Goal: Transaction & Acquisition: Purchase product/service

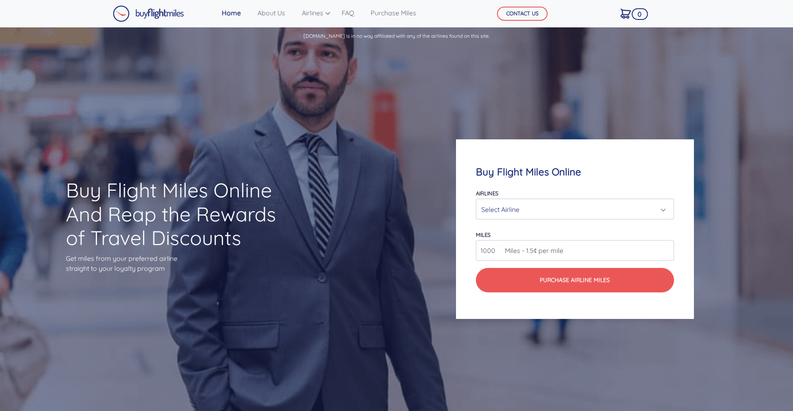
click at [513, 209] on div "Select Airline" at bounding box center [572, 209] width 182 height 16
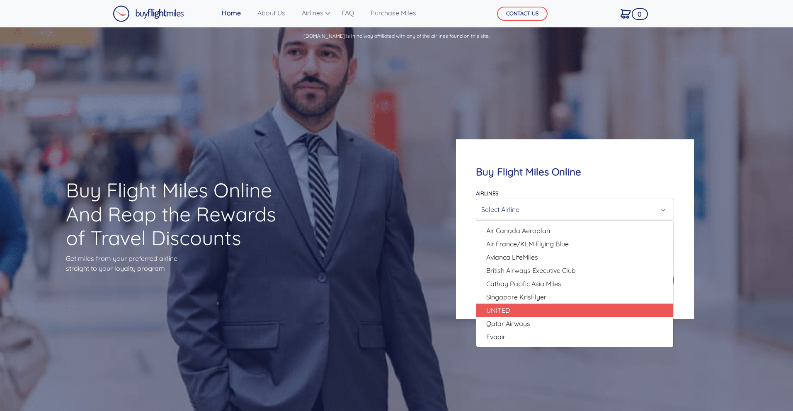
click at [505, 310] on span "UNITED" at bounding box center [498, 310] width 24 height 10
select select "UNITED"
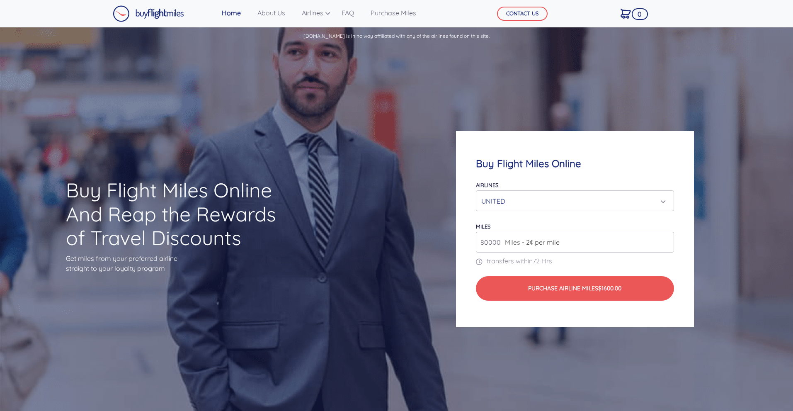
click at [525, 244] on span "Miles - 2¢ per mile" at bounding box center [530, 242] width 59 height 10
click at [557, 244] on span "Miles - 2¢ per mile" at bounding box center [530, 242] width 59 height 10
click at [665, 240] on input "81000" at bounding box center [575, 242] width 198 height 21
click at [667, 247] on input "81000" at bounding box center [575, 242] width 198 height 21
click at [666, 245] on input "80000" at bounding box center [575, 242] width 198 height 21
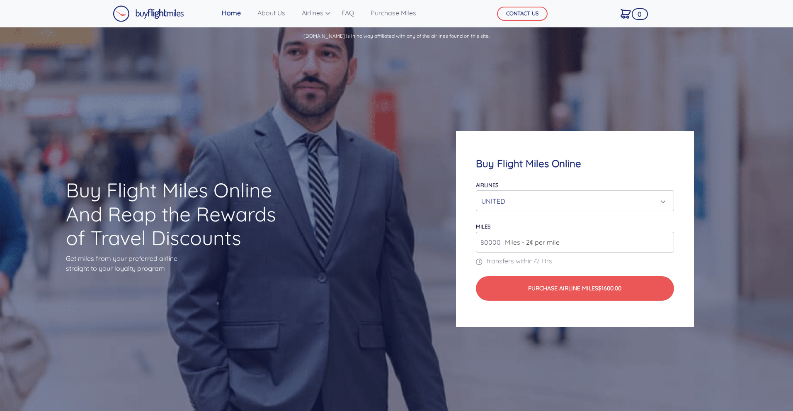
click at [666, 245] on input "80000" at bounding box center [575, 242] width 198 height 21
click at [666, 239] on input "81000" at bounding box center [575, 242] width 198 height 21
click at [666, 239] on input "82000" at bounding box center [575, 242] width 198 height 21
click at [666, 245] on input "81000" at bounding box center [575, 242] width 198 height 21
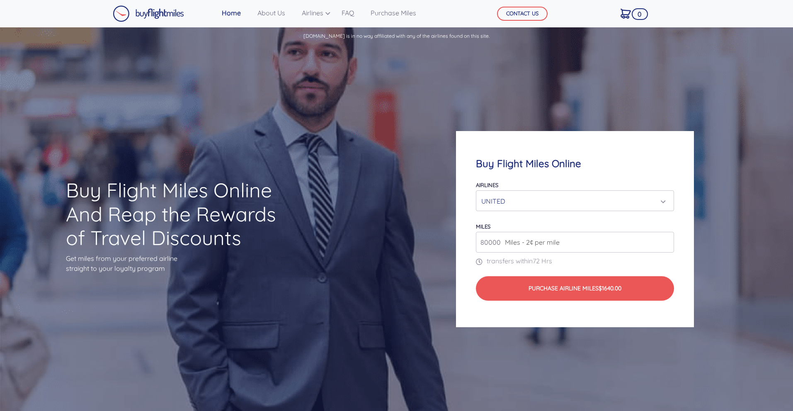
type input "80000"
click at [666, 245] on input "80000" at bounding box center [575, 242] width 198 height 21
click at [604, 218] on form "Airlines Air Canada Aeroplan Air France/KLM Flying Blue Avianca LifeMiles Briti…" at bounding box center [575, 239] width 198 height 121
click at [532, 203] on div "UNITED" at bounding box center [572, 201] width 182 height 16
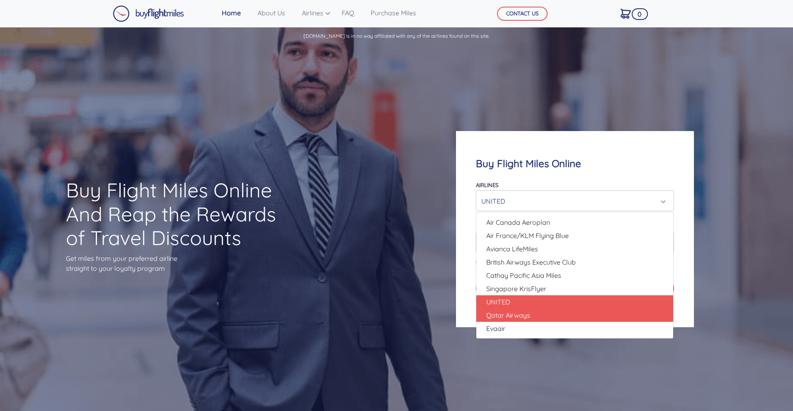
click at [527, 312] on span "Qatar Airways" at bounding box center [508, 315] width 44 height 10
select select "Qatar Airways"
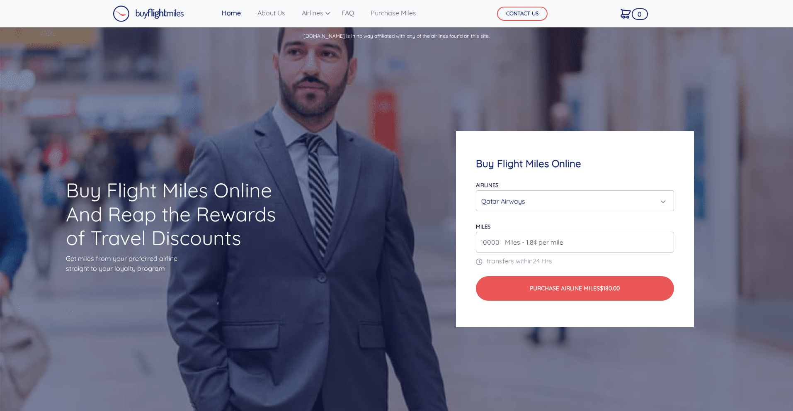
click at [527, 245] on span "Miles - 1.8¢ per mile" at bounding box center [532, 242] width 63 height 10
click at [552, 242] on span "Miles - 1.8¢ per mile" at bounding box center [532, 242] width 63 height 10
drag, startPoint x: 498, startPoint y: 242, endPoint x: 467, endPoint y: 240, distance: 31.1
click at [467, 240] on div "Buy Flight Miles Online Airlines Air Canada Aeroplan Air France/KLM Flying Blue…" at bounding box center [574, 229] width 237 height 196
type input "80000"
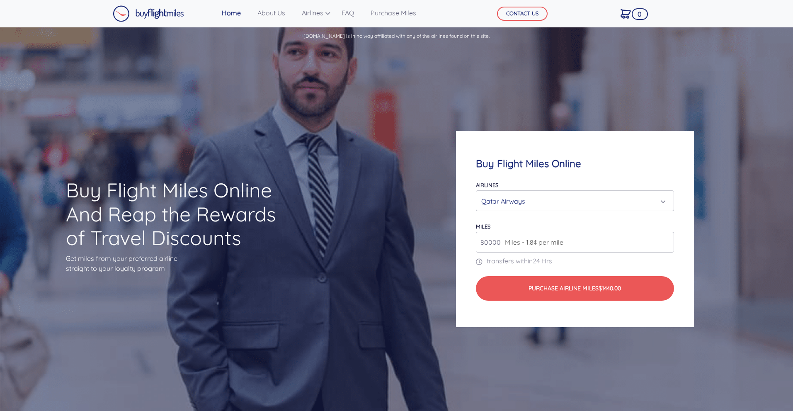
click at [549, 210] on div "Qatar Airways" at bounding box center [574, 201] width 197 height 20
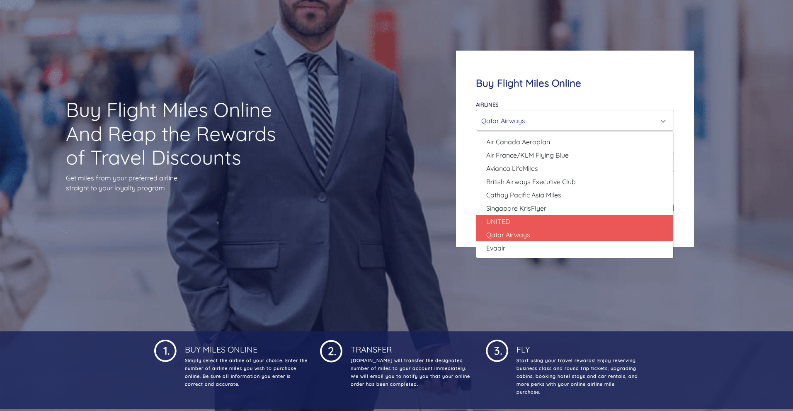
scroll to position [83, 0]
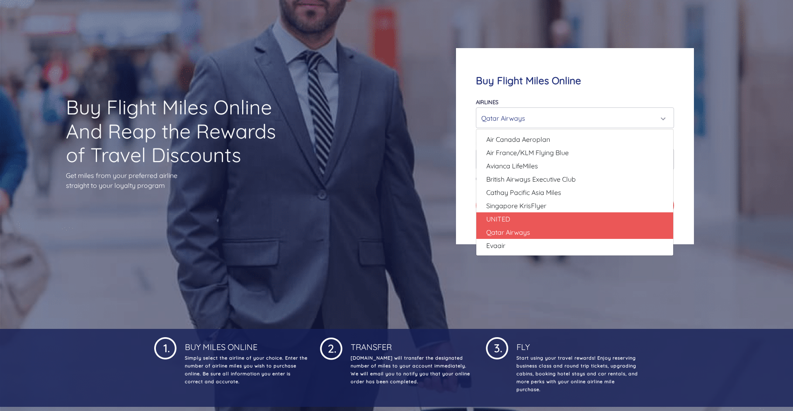
click at [574, 215] on link "UNITED" at bounding box center [574, 218] width 197 height 13
select select "UNITED"
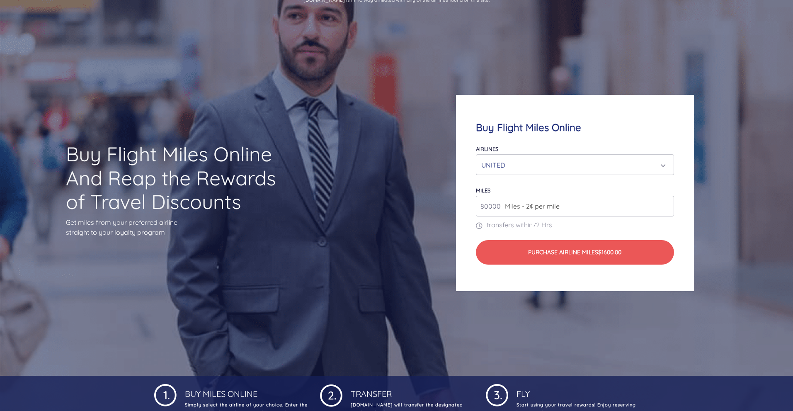
scroll to position [0, 0]
